Goal: Task Accomplishment & Management: Manage account settings

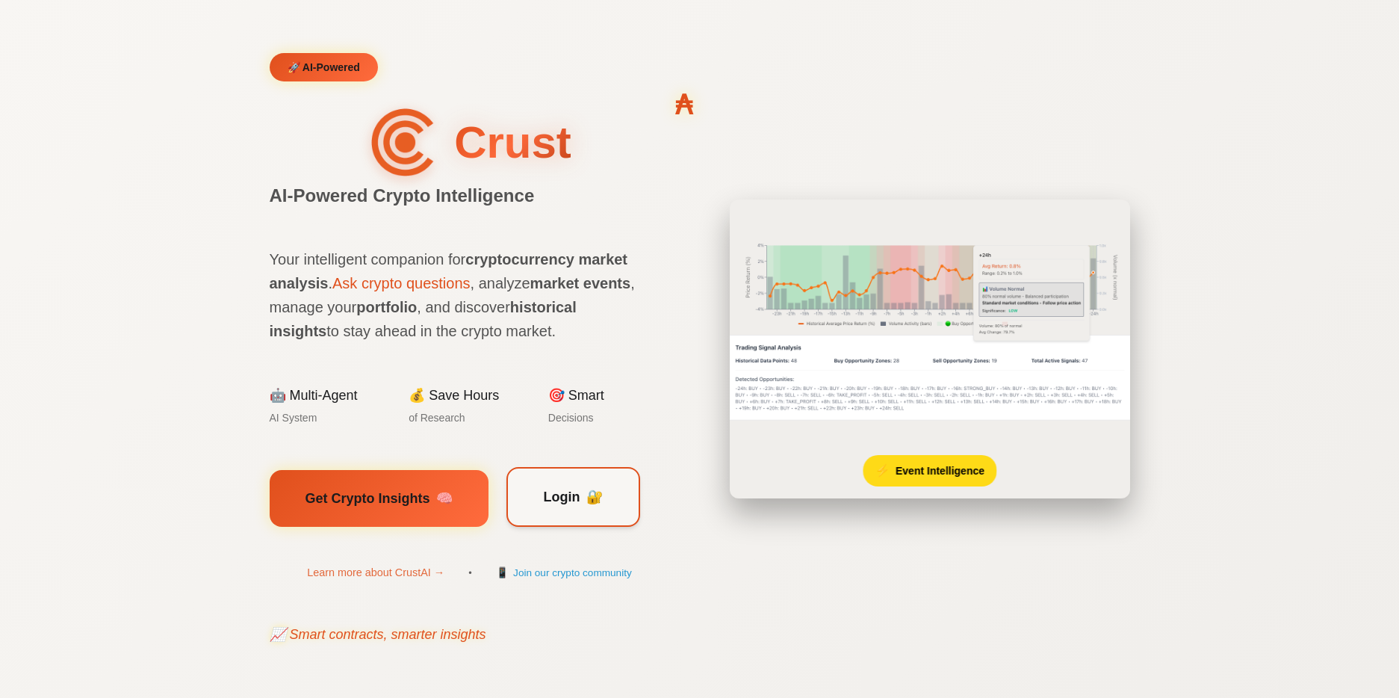
click at [557, 489] on span "Login" at bounding box center [562, 497] width 37 height 22
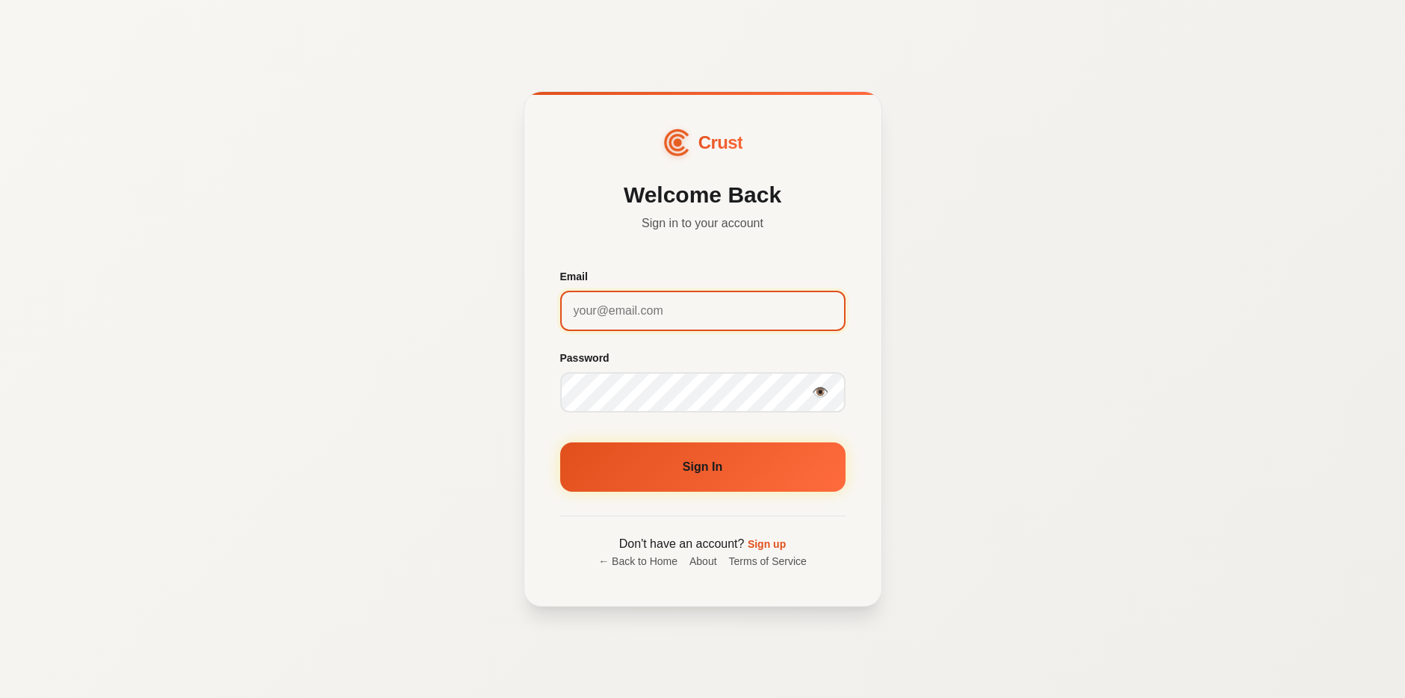
click at [663, 312] on input "Email" at bounding box center [702, 311] width 285 height 40
type input "[EMAIL_ADDRESS][DOMAIN_NAME]"
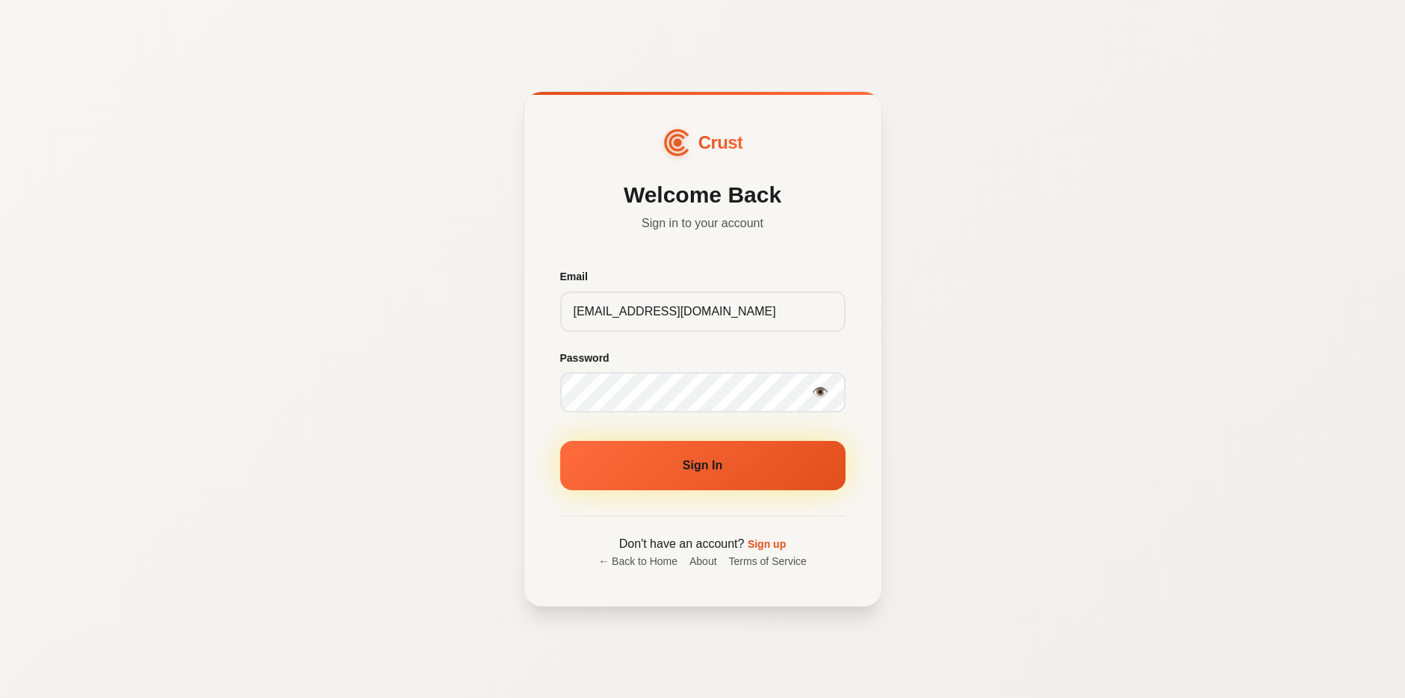
click at [677, 465] on button "Sign In" at bounding box center [702, 465] width 285 height 49
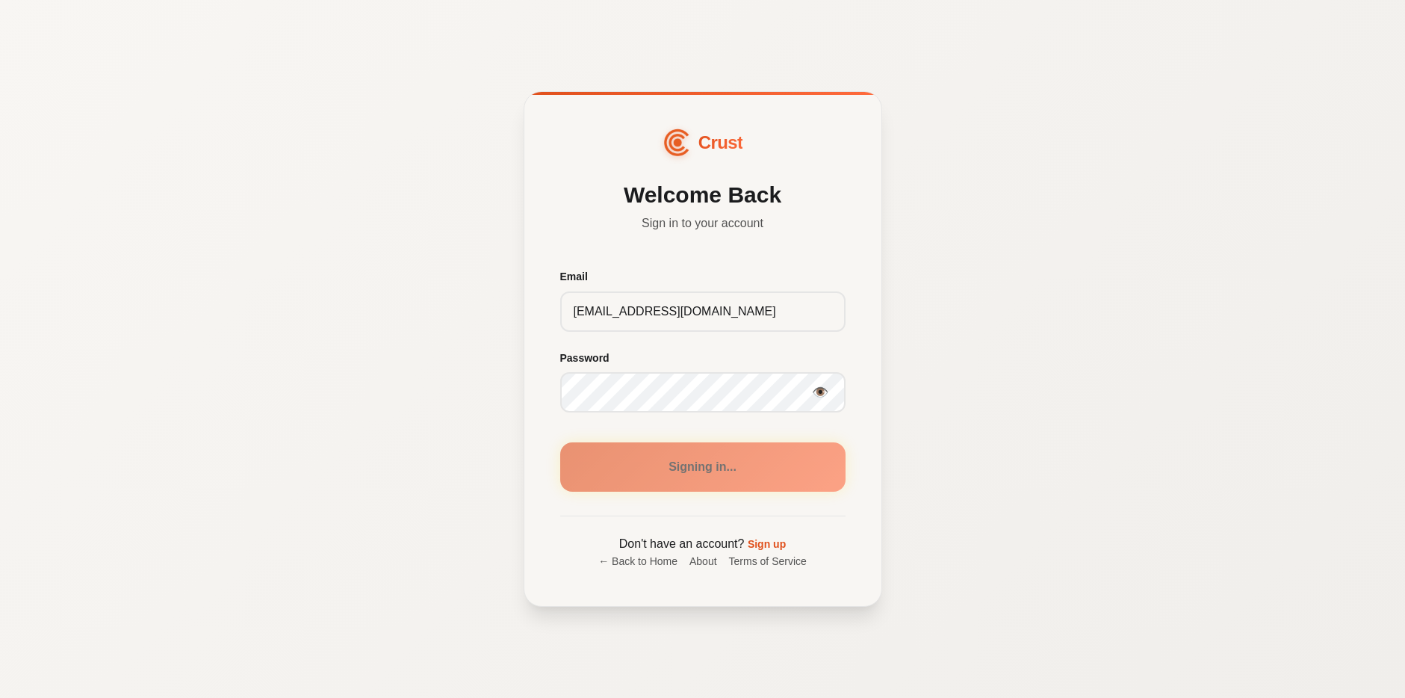
click at [947, 410] on div "Crust Welcome Back Sign in to your account Email sabbers@gmail.com Password 👁️ …" at bounding box center [702, 349] width 1405 height 698
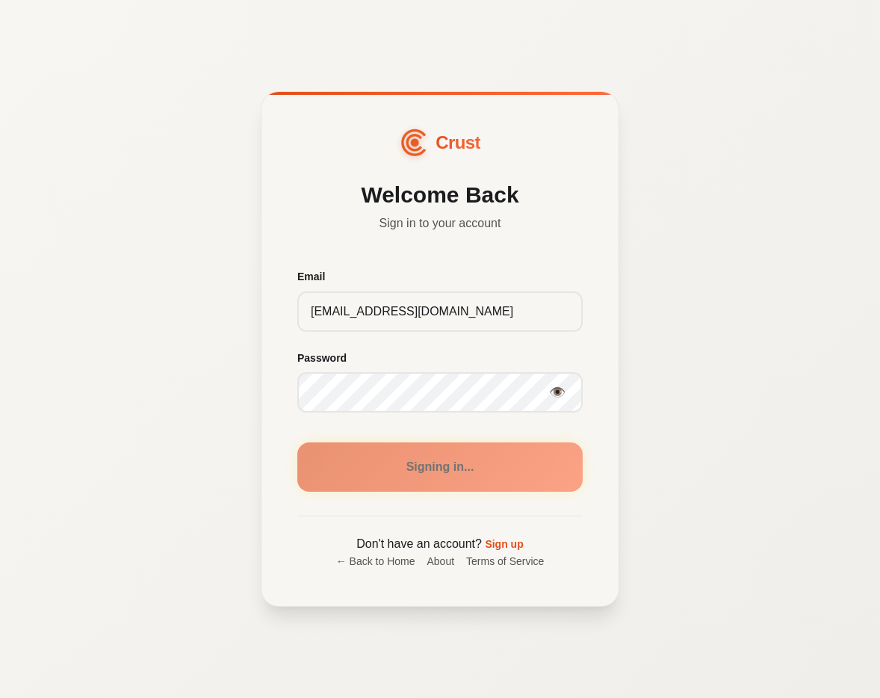
click at [814, 388] on div "Crust Welcome Back Sign in to your account Email sabbers@gmail.com Password 👁️ …" at bounding box center [440, 349] width 880 height 698
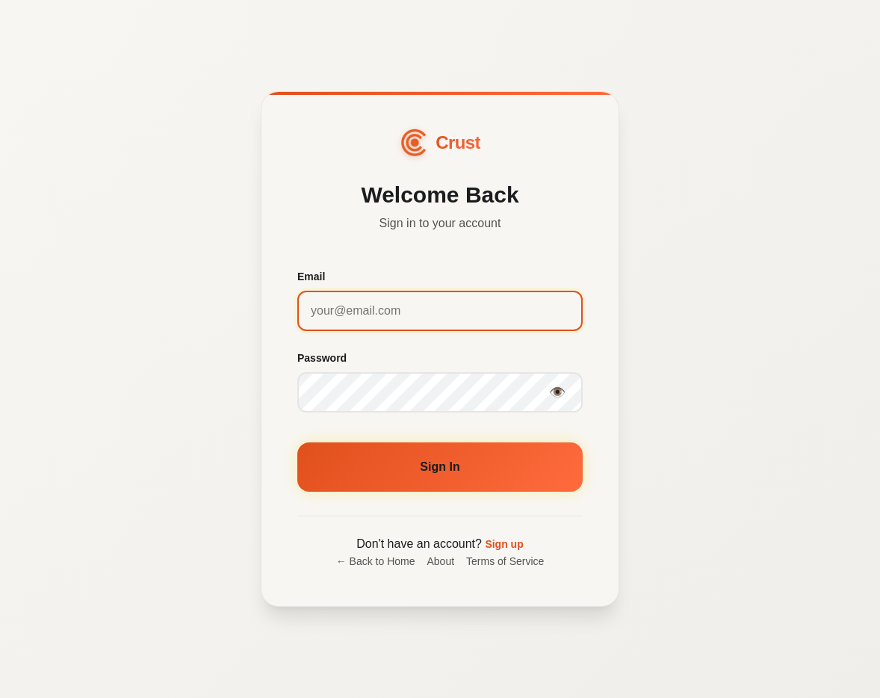
click at [425, 320] on input "Email" at bounding box center [439, 311] width 285 height 40
type input "[EMAIL_ADDRESS][DOMAIN_NAME]"
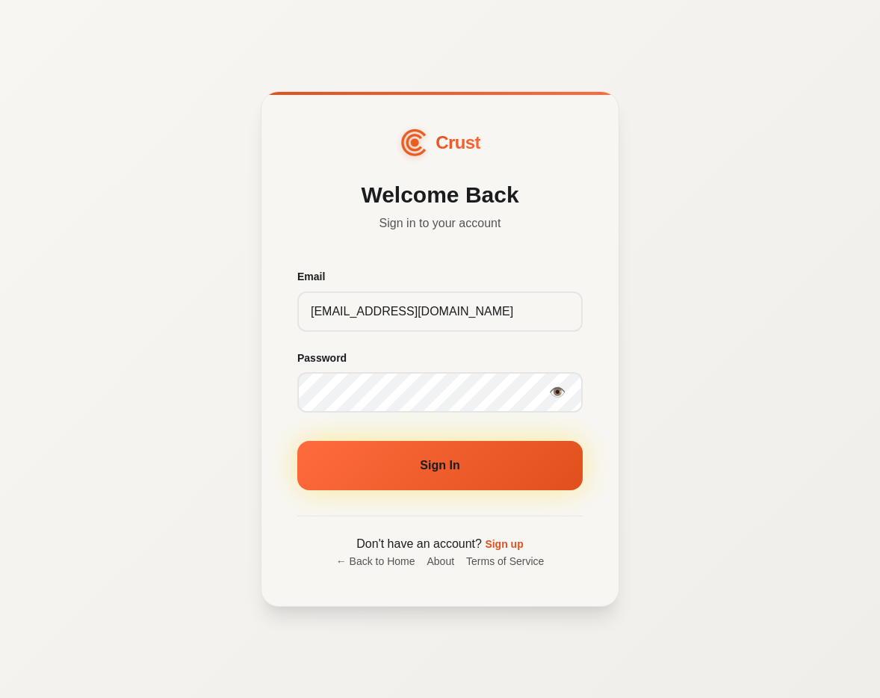
click at [424, 474] on button "Sign In" at bounding box center [439, 465] width 285 height 49
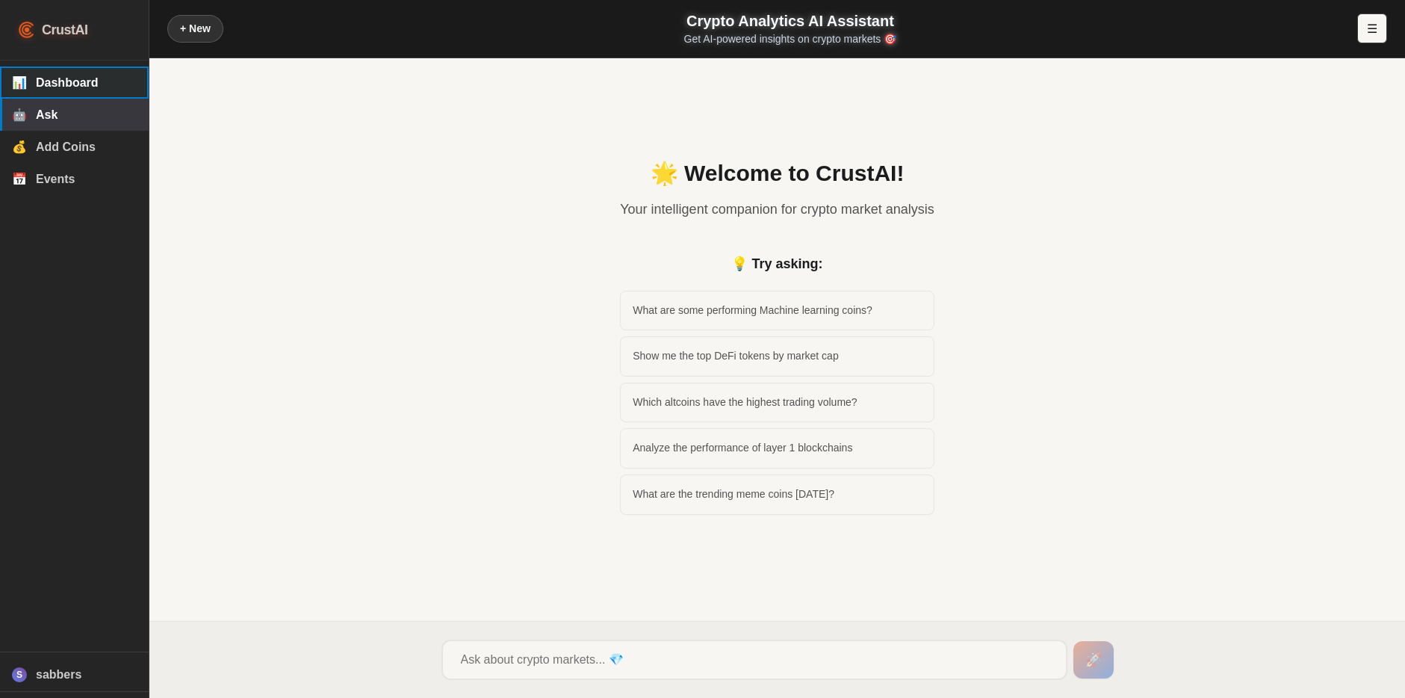
click at [85, 88] on span "Dashboard" at bounding box center [86, 82] width 101 height 13
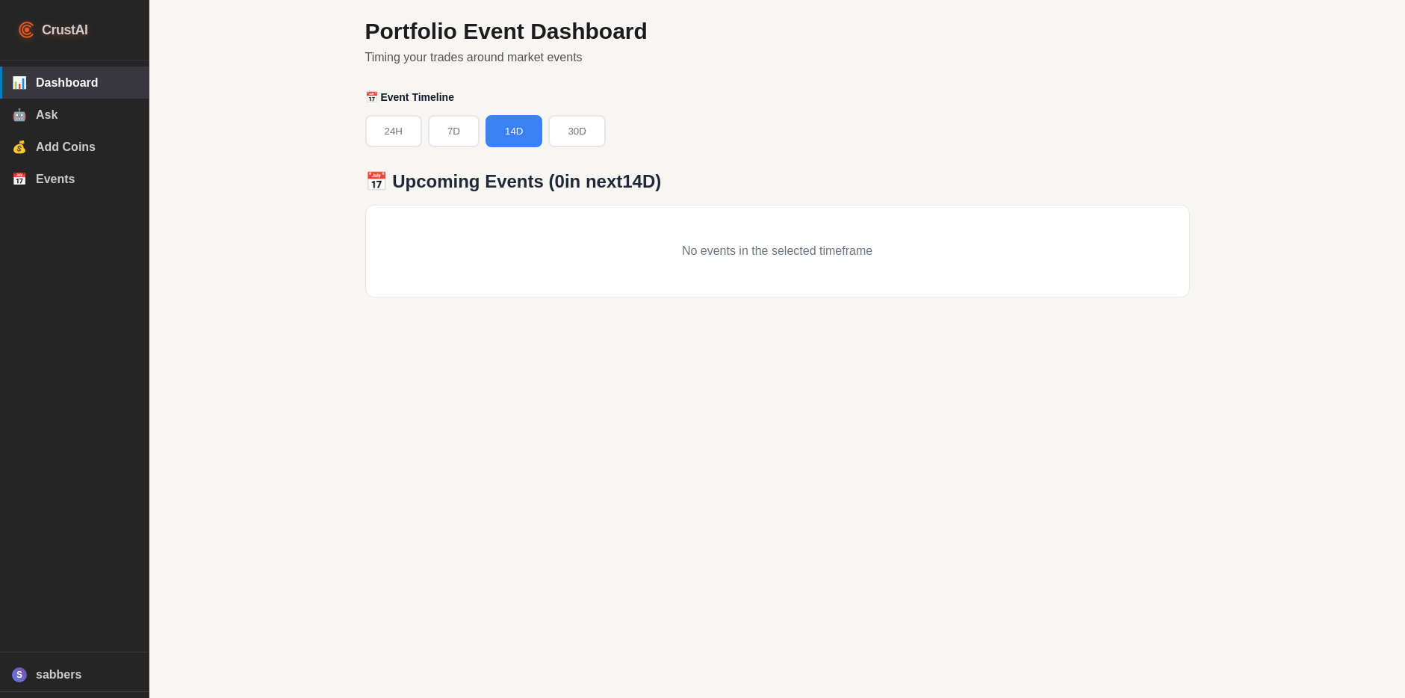
click at [302, 213] on div "Portfolio Event Dashboard Timing your trades around market events 📅 Event Timel…" at bounding box center [777, 349] width 1256 height 698
click at [45, 186] on span "Events" at bounding box center [86, 179] width 101 height 13
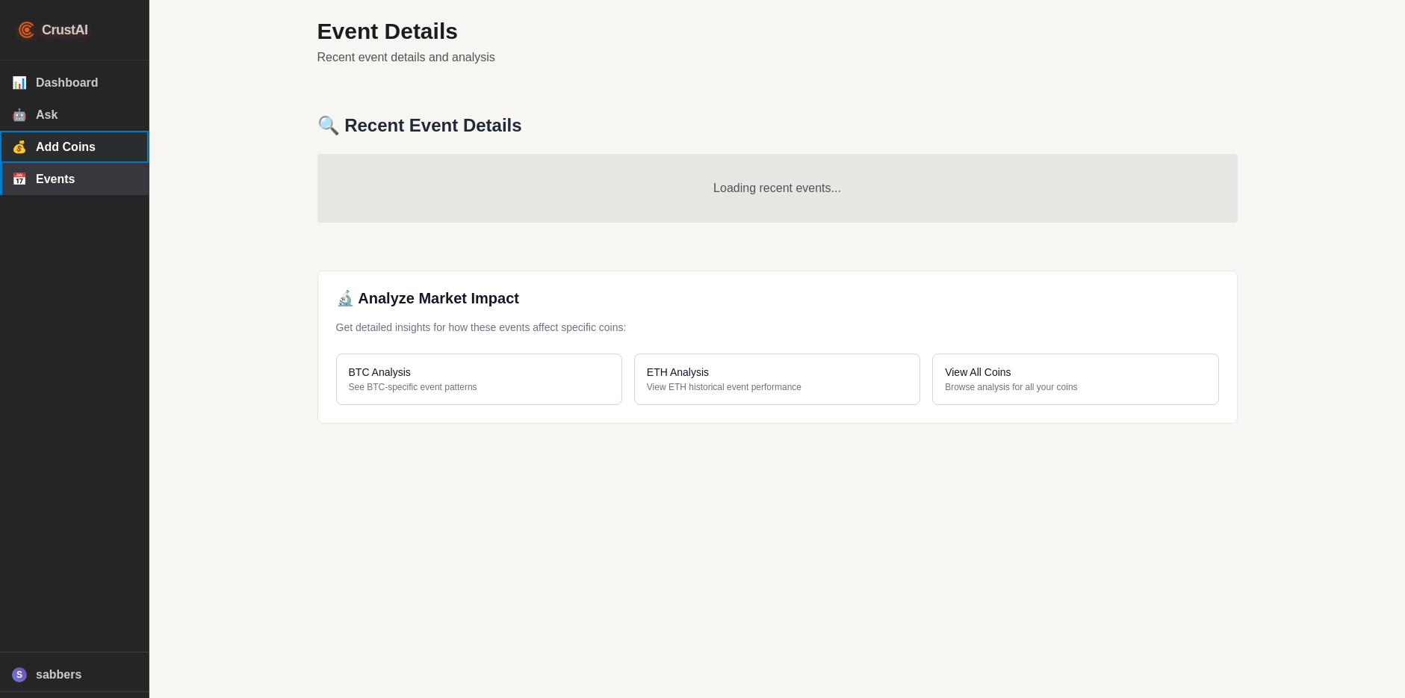
click at [67, 154] on span "Add Coins" at bounding box center [86, 146] width 101 height 13
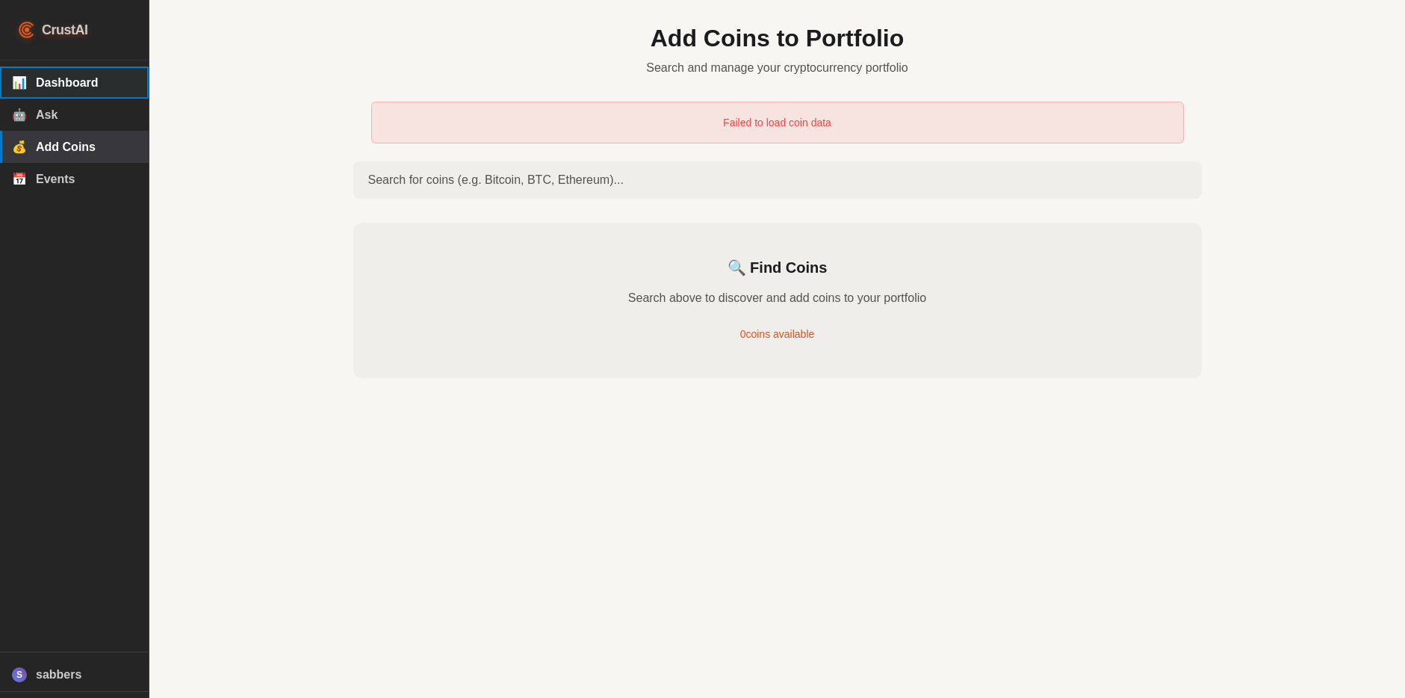
click at [86, 84] on span "Dashboard" at bounding box center [86, 82] width 101 height 13
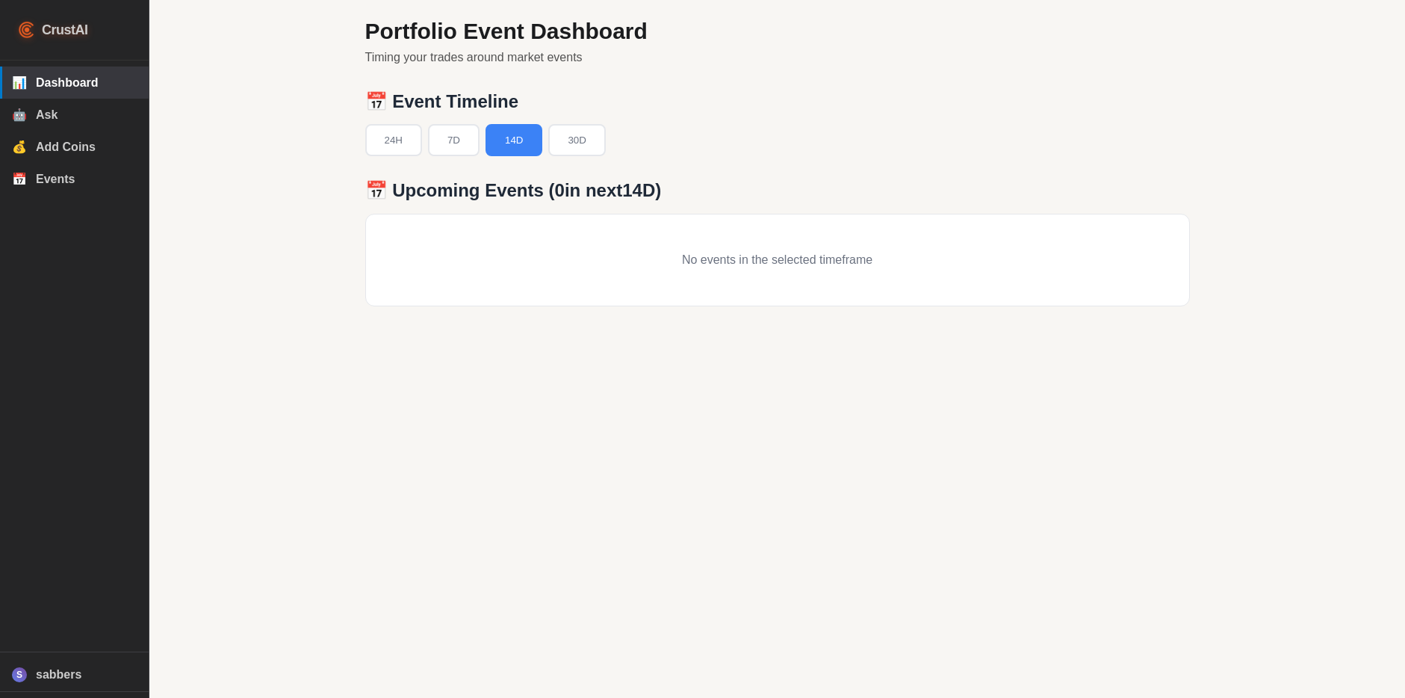
click at [220, 169] on div "Portfolio Event Dashboard Timing your trades around market events 📅 Event Timel…" at bounding box center [777, 349] width 1256 height 698
